Goal: Task Accomplishment & Management: Use online tool/utility

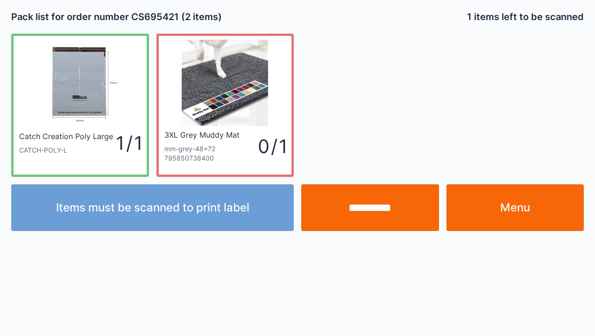
click at [506, 212] on link "Menu" at bounding box center [515, 207] width 138 height 47
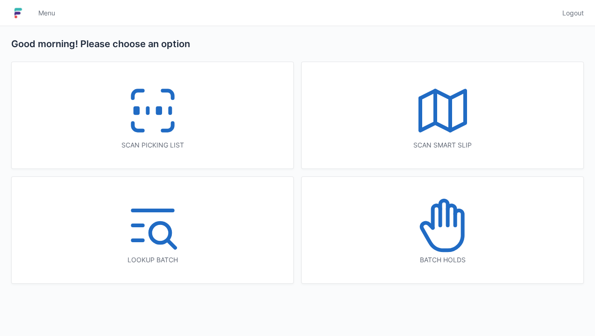
click at [436, 245] on icon at bounding box center [443, 226] width 60 height 60
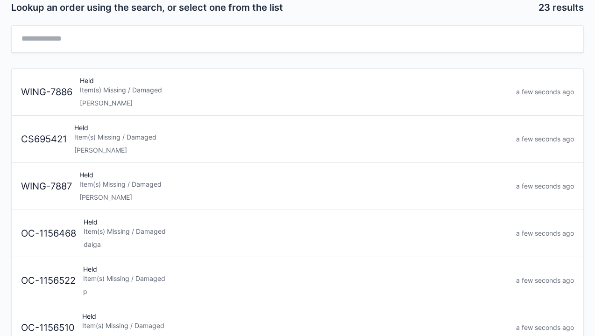
scroll to position [37, 0]
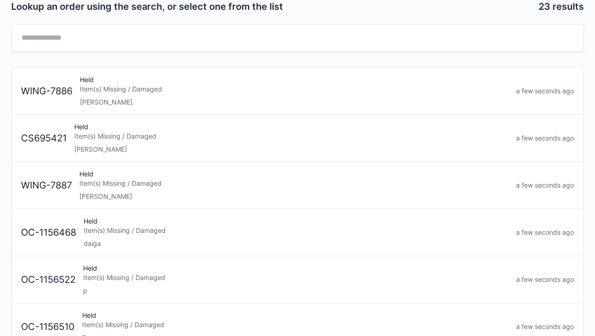
click at [169, 195] on div "[PERSON_NAME]" at bounding box center [293, 196] width 429 height 9
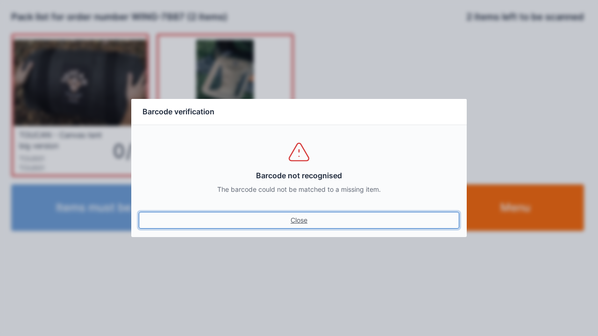
click at [284, 228] on link "Close" at bounding box center [299, 220] width 320 height 17
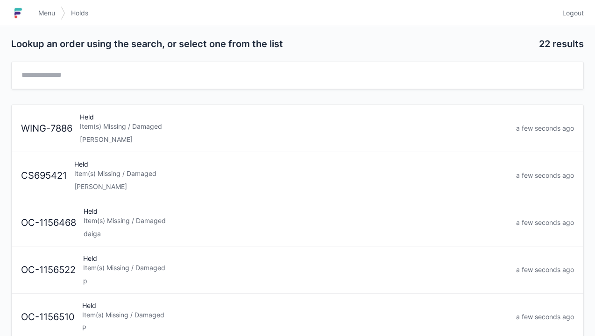
click at [52, 10] on span "Menu" at bounding box center [46, 12] width 17 height 9
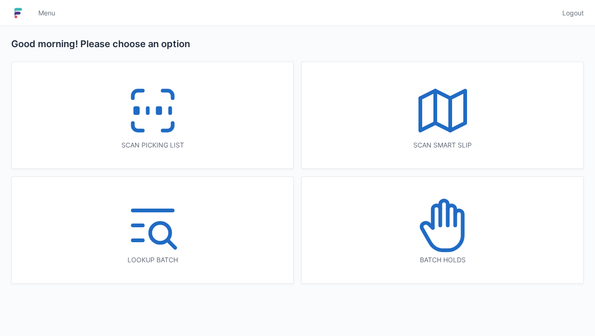
click at [162, 123] on icon at bounding box center [153, 111] width 60 height 60
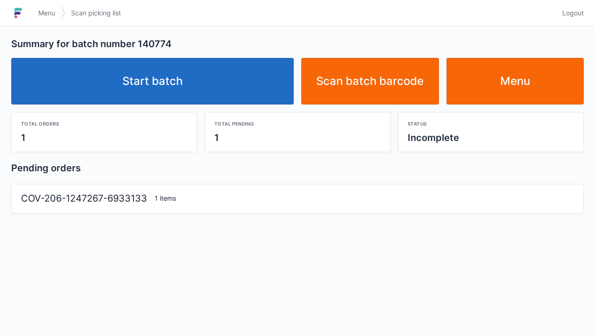
click at [160, 87] on link "Start batch" at bounding box center [152, 81] width 283 height 47
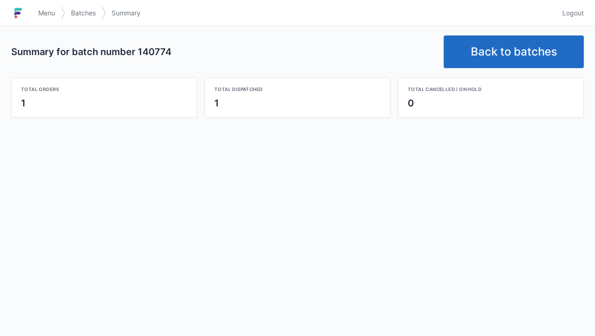
click at [507, 57] on link "Back to batches" at bounding box center [514, 51] width 140 height 33
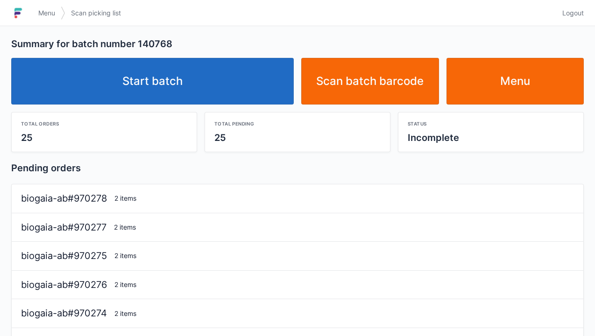
click at [174, 76] on link "Start batch" at bounding box center [152, 81] width 283 height 47
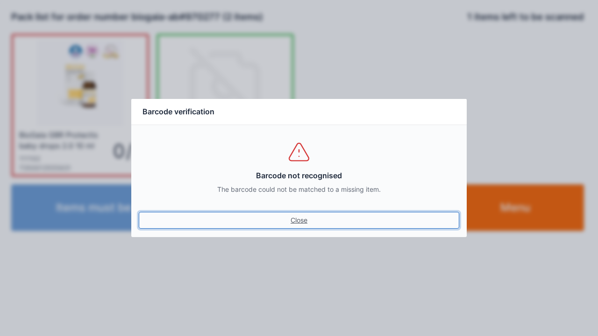
click at [311, 218] on link "Close" at bounding box center [299, 220] width 320 height 17
click at [316, 221] on link "Close" at bounding box center [299, 220] width 320 height 17
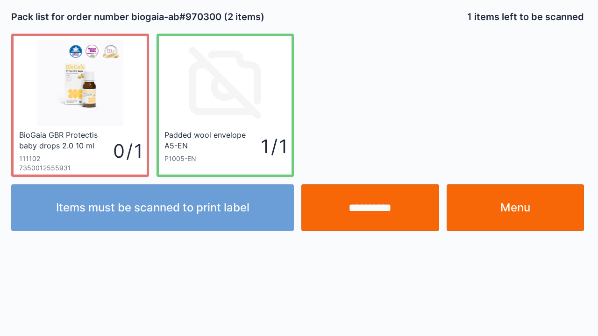
click at [299, 220] on div at bounding box center [299, 168] width 598 height 336
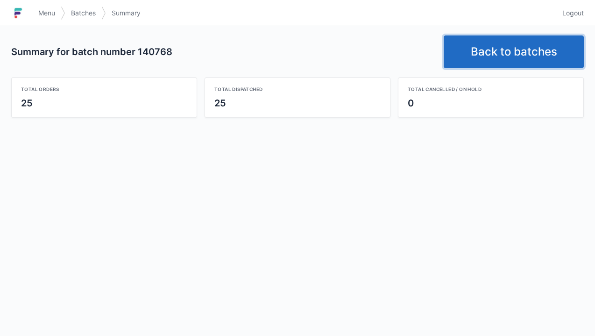
click at [516, 49] on link "Back to batches" at bounding box center [514, 51] width 140 height 33
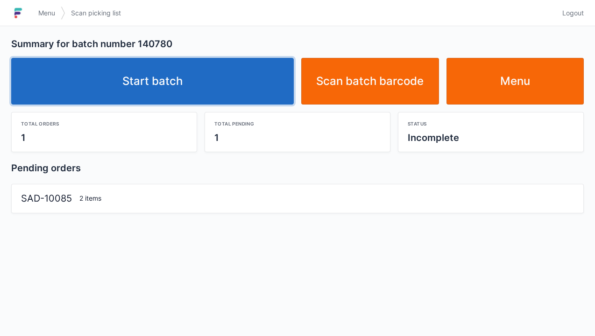
click at [148, 97] on link "Start batch" at bounding box center [152, 81] width 283 height 47
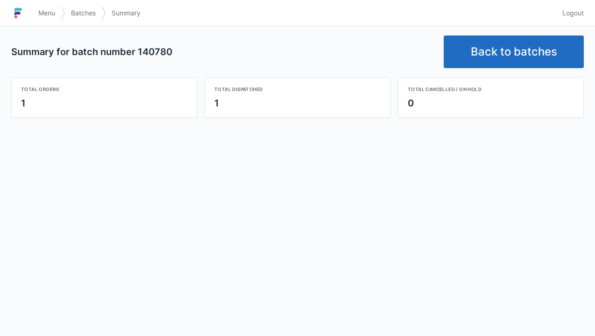
click at [510, 58] on link "Back to batches" at bounding box center [514, 51] width 140 height 33
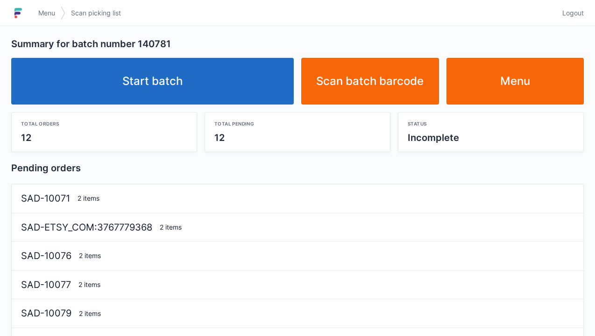
click at [176, 97] on link "Start batch" at bounding box center [152, 81] width 283 height 47
